Goal: Information Seeking & Learning: Learn about a topic

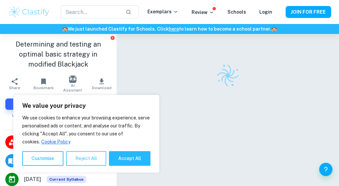
click at [95, 157] on button "Reject All" at bounding box center [86, 158] width 40 height 15
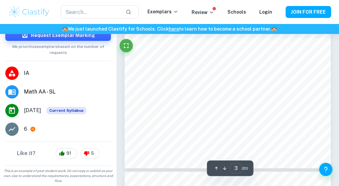
scroll to position [822, 0]
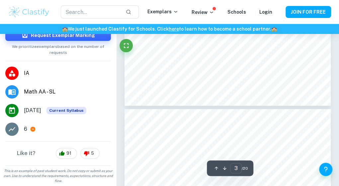
type input "4"
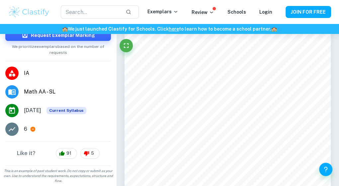
scroll to position [0, 0]
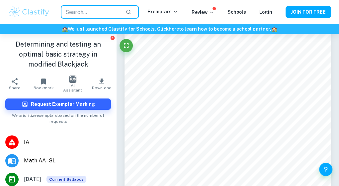
click at [118, 16] on input "text" at bounding box center [90, 11] width 59 height 13
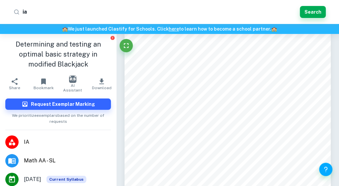
type input "i"
type input "gambling"
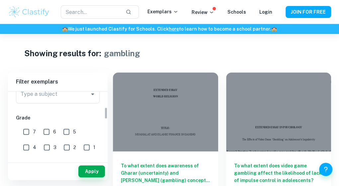
scroll to position [97, 0]
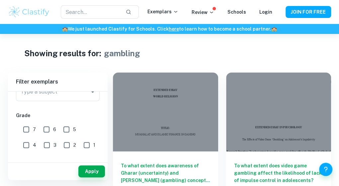
click at [29, 132] on input "7" at bounding box center [26, 128] width 13 height 13
checkbox input "true"
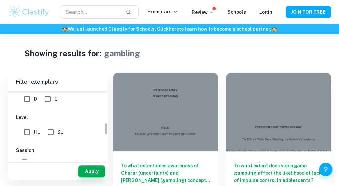
scroll to position [176, 0]
click at [52, 131] on input "SL" at bounding box center [50, 131] width 13 height 13
checkbox input "true"
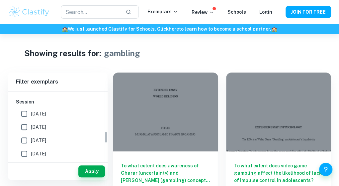
scroll to position [224, 0]
click at [28, 115] on input "[DATE]" at bounding box center [24, 113] width 13 height 13
checkbox input "true"
click at [84, 171] on button "Apply" at bounding box center [91, 171] width 27 height 12
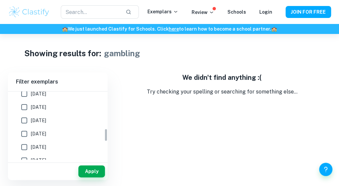
scroll to position [191, 0]
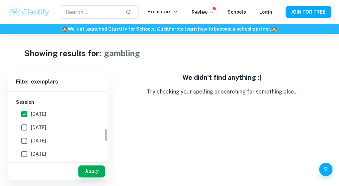
click at [25, 127] on input "[DATE]" at bounding box center [24, 126] width 13 height 13
checkbox input "true"
click at [25, 141] on input "[DATE]" at bounding box center [24, 140] width 13 height 13
checkbox input "true"
click at [26, 151] on input "[DATE]" at bounding box center [24, 153] width 13 height 13
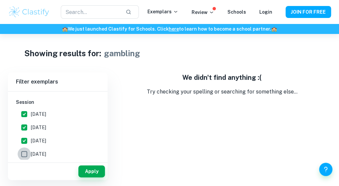
checkbox input "true"
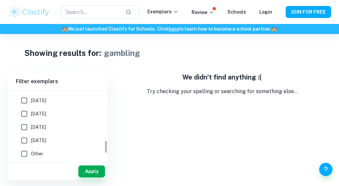
scroll to position [249, 0]
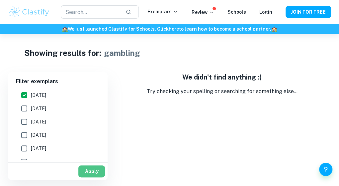
click at [95, 166] on button "Apply" at bounding box center [91, 171] width 27 height 12
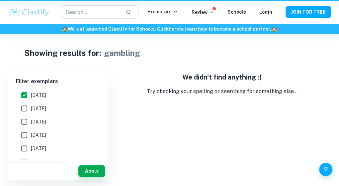
scroll to position [0, 0]
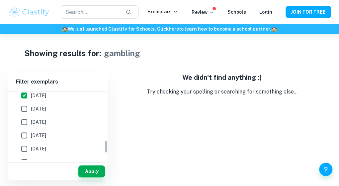
click at [29, 108] on input "[DATE]" at bounding box center [24, 108] width 13 height 13
checkbox input "true"
click at [27, 126] on input "[DATE]" at bounding box center [24, 121] width 13 height 13
checkbox input "true"
click at [25, 134] on input "[DATE]" at bounding box center [24, 134] width 13 height 13
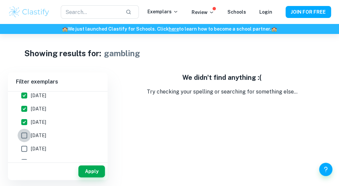
checkbox input "true"
click at [90, 168] on button "Apply" at bounding box center [91, 171] width 27 height 12
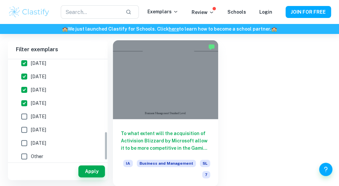
scroll to position [252, 0]
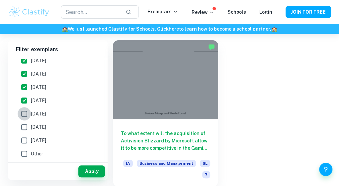
click at [29, 114] on input "[DATE]" at bounding box center [24, 113] width 13 height 13
checkbox input "true"
click at [25, 128] on input "[DATE]" at bounding box center [24, 126] width 13 height 13
checkbox input "true"
click at [25, 139] on input "[DATE]" at bounding box center [24, 139] width 13 height 13
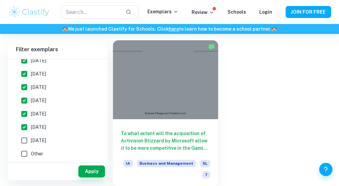
checkbox input "true"
click at [26, 154] on input "Other" at bounding box center [24, 153] width 13 height 13
checkbox input "true"
click at [92, 172] on button "Apply" at bounding box center [91, 171] width 27 height 12
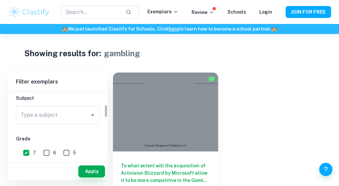
scroll to position [67, 0]
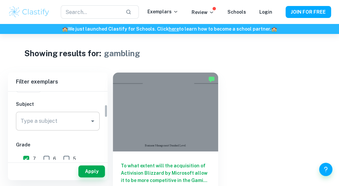
click at [68, 124] on input "Type a subject" at bounding box center [53, 121] width 68 height 13
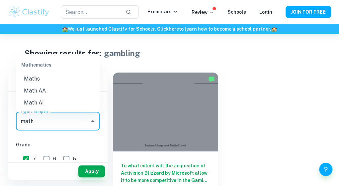
click at [63, 95] on li "Math AA" at bounding box center [58, 91] width 84 height 12
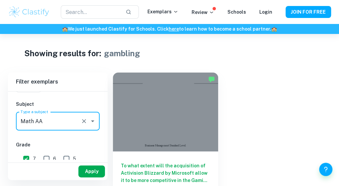
type input "Math AA"
click at [84, 170] on button "Apply" at bounding box center [91, 171] width 27 height 12
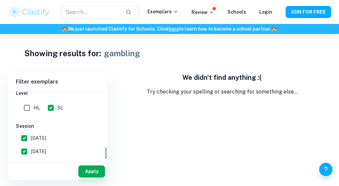
scroll to position [284, 0]
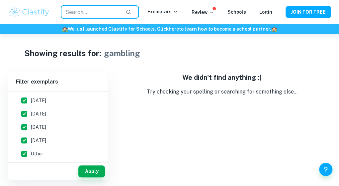
click at [115, 9] on input "text" at bounding box center [90, 11] width 59 height 13
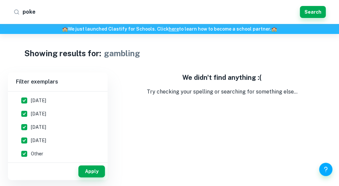
type input "poker"
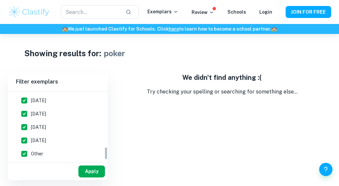
click at [99, 169] on button "Apply" at bounding box center [91, 171] width 27 height 12
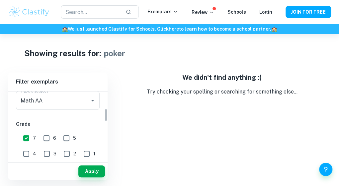
scroll to position [88, 0]
click at [48, 139] on input "6" at bounding box center [46, 137] width 13 height 13
checkbox input "true"
click at [86, 170] on button "Apply" at bounding box center [91, 171] width 27 height 12
click at [68, 143] on input "5" at bounding box center [66, 137] width 13 height 13
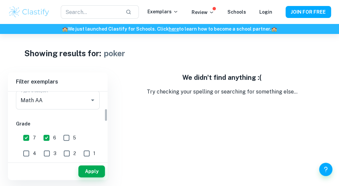
checkbox input "true"
click at [84, 166] on button "Apply" at bounding box center [91, 171] width 27 height 12
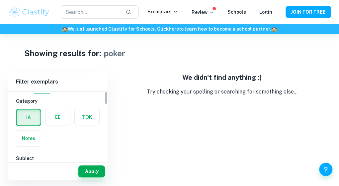
scroll to position [0, 0]
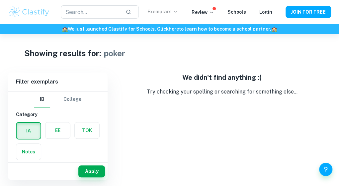
click at [171, 12] on p "Exemplars" at bounding box center [162, 11] width 31 height 7
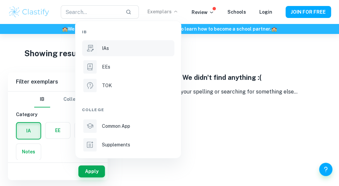
click at [122, 47] on div "IAs" at bounding box center [137, 47] width 71 height 7
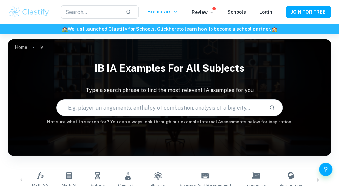
click at [163, 108] on input "text" at bounding box center [160, 107] width 207 height 19
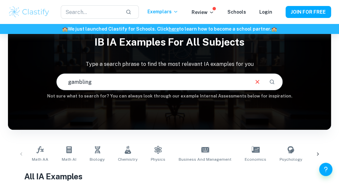
type input "gambling"
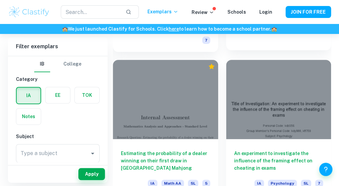
scroll to position [1072, 0]
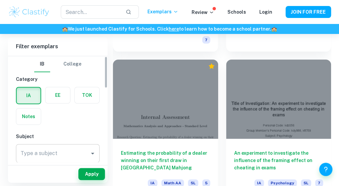
click at [96, 154] on icon "Open" at bounding box center [93, 153] width 8 height 8
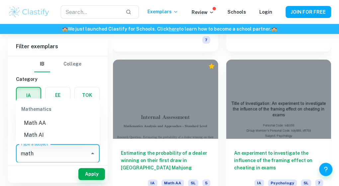
click at [48, 118] on li "Math AA" at bounding box center [58, 123] width 84 height 12
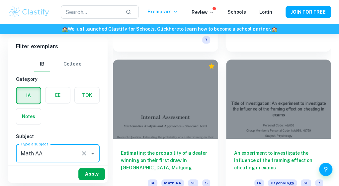
type input "Math AA"
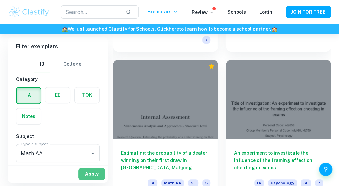
click at [92, 176] on button "Apply" at bounding box center [91, 174] width 27 height 12
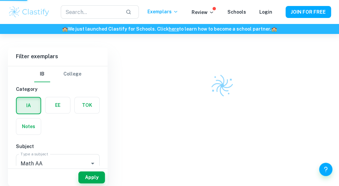
scroll to position [173, 0]
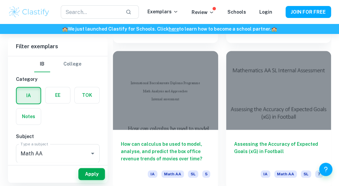
scroll to position [1199, 0]
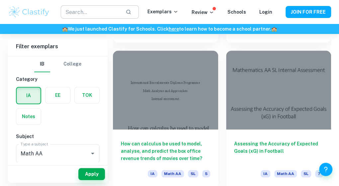
click at [112, 14] on input "text" at bounding box center [90, 11] width 59 height 13
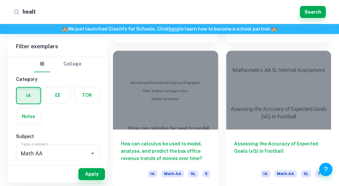
type input "health"
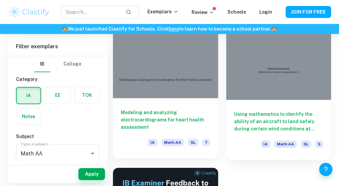
scroll to position [52, 0]
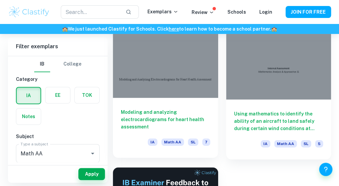
click at [173, 80] on div at bounding box center [165, 58] width 105 height 79
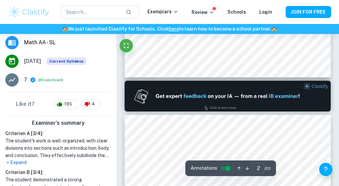
type input "1"
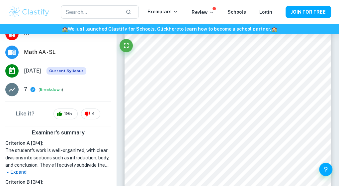
scroll to position [71, 0]
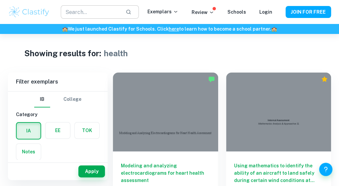
click at [115, 15] on input "text" at bounding box center [90, 11] width 59 height 13
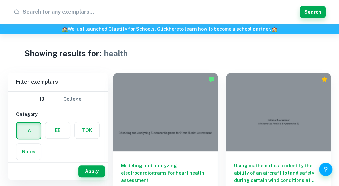
click at [202, 57] on div "Showing results for: health" at bounding box center [169, 53] width 291 height 12
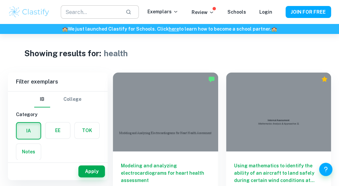
click at [113, 13] on input "text" at bounding box center [90, 11] width 59 height 13
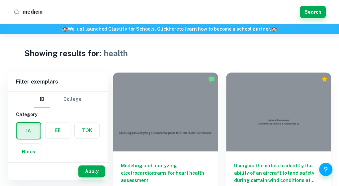
type input "medicine"
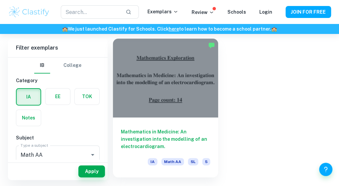
scroll to position [34, 0]
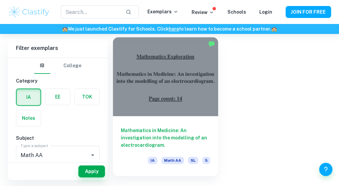
click at [164, 112] on div at bounding box center [165, 76] width 105 height 79
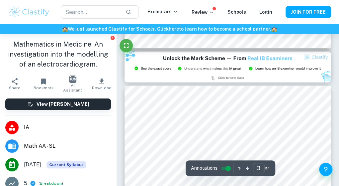
scroll to position [637, 0]
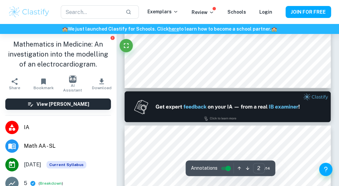
type input "1"
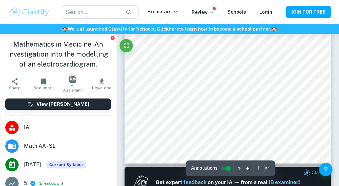
scroll to position [99, 0]
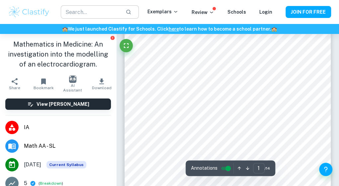
click at [96, 17] on input "text" at bounding box center [90, 11] width 59 height 13
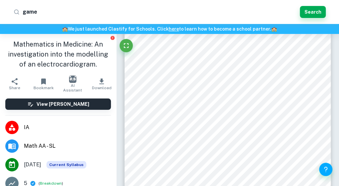
type input "games"
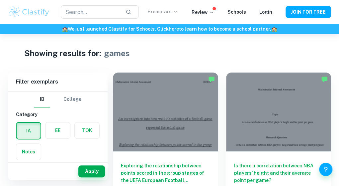
click at [176, 10] on icon at bounding box center [175, 11] width 5 height 5
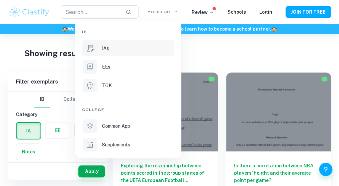
click at [111, 47] on div "IAs" at bounding box center [137, 47] width 71 height 7
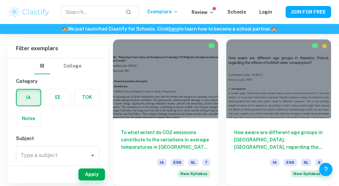
scroll to position [185, 0]
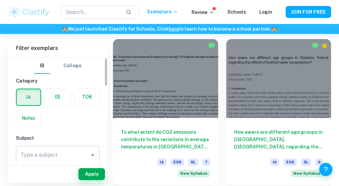
click at [54, 150] on input "Type a subject" at bounding box center [53, 154] width 68 height 13
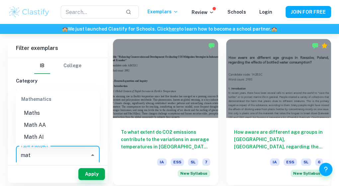
click at [31, 120] on li "Math AA" at bounding box center [58, 124] width 84 height 12
type input "Math AA"
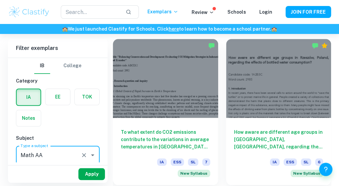
click at [88, 174] on button "Apply" at bounding box center [91, 174] width 27 height 12
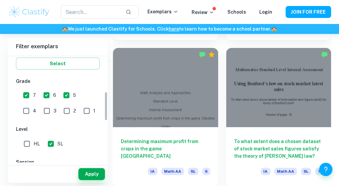
scroll to position [127, 0]
click at [69, 98] on input "5" at bounding box center [66, 94] width 13 height 13
checkbox input "false"
click at [49, 98] on input "6" at bounding box center [46, 94] width 13 height 13
checkbox input "false"
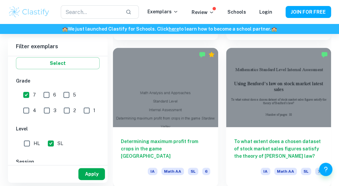
click at [89, 172] on button "Apply" at bounding box center [91, 174] width 27 height 12
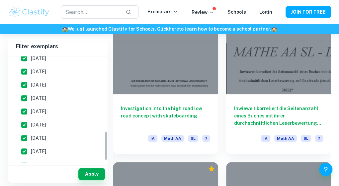
scroll to position [277, 0]
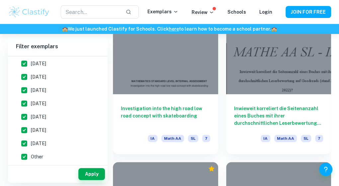
click at [27, 155] on input "Other" at bounding box center [24, 156] width 13 height 13
checkbox input "false"
click at [24, 139] on input "[DATE]" at bounding box center [24, 142] width 13 height 13
checkbox input "false"
click at [23, 131] on input "[DATE]" at bounding box center [24, 129] width 13 height 13
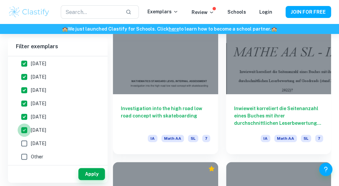
checkbox input "false"
click at [24, 120] on input "[DATE]" at bounding box center [24, 116] width 13 height 13
checkbox input "false"
click at [20, 101] on input "[DATE]" at bounding box center [24, 103] width 13 height 13
checkbox input "false"
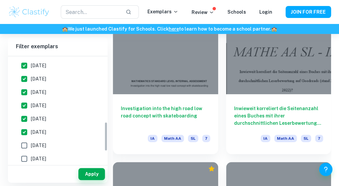
scroll to position [234, 0]
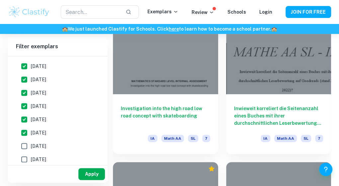
click at [87, 175] on button "Apply" at bounding box center [91, 174] width 27 height 12
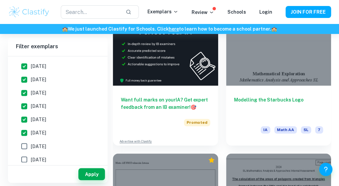
scroll to position [364, 0]
